Goal: Task Accomplishment & Management: Use online tool/utility

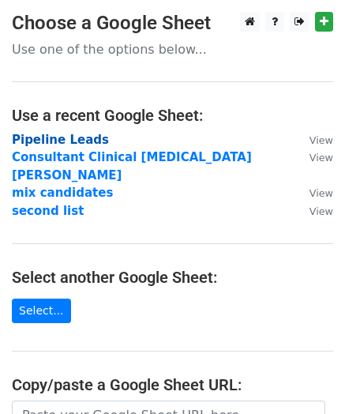
click at [68, 133] on strong "Pipeline Leads" at bounding box center [60, 140] width 97 height 14
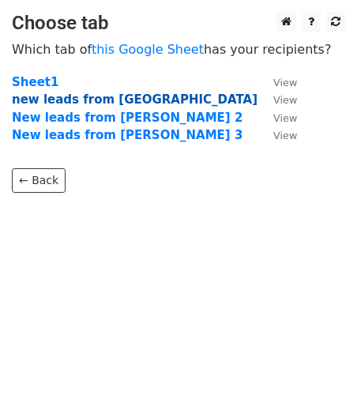
click at [87, 102] on strong "new leads from [GEOGRAPHIC_DATA]" at bounding box center [134, 99] width 245 height 14
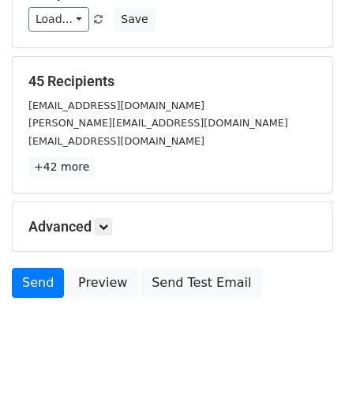
scroll to position [200, 0]
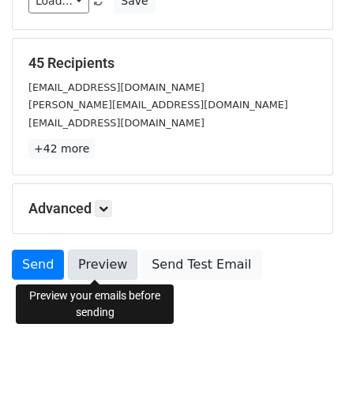
click at [85, 264] on link "Preview" at bounding box center [102, 264] width 69 height 30
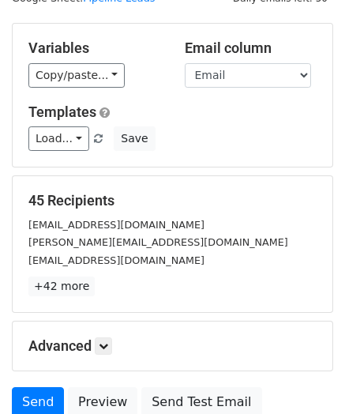
scroll to position [0, 0]
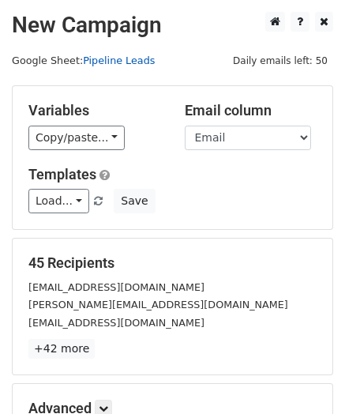
click at [110, 62] on link "Pipeline Leads" at bounding box center [119, 60] width 72 height 12
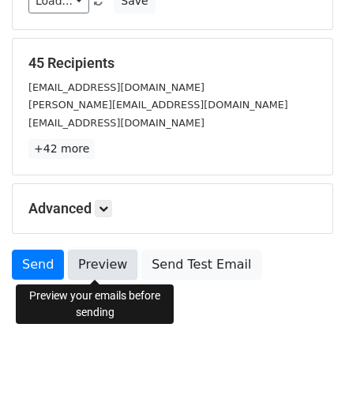
click at [102, 258] on link "Preview" at bounding box center [102, 264] width 69 height 30
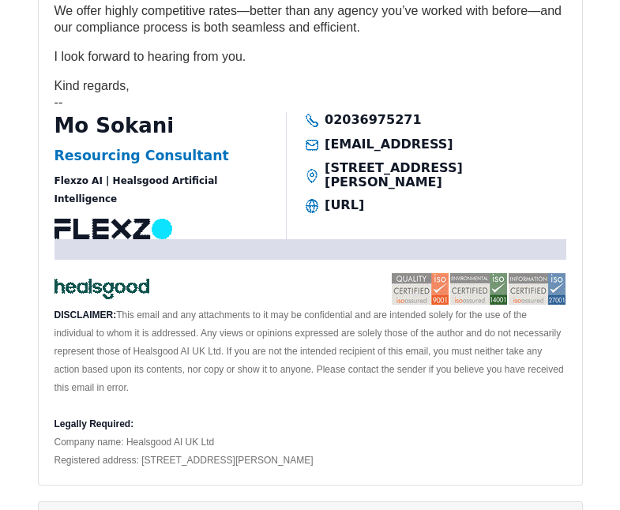
scroll to position [4172, 0]
